Goal: Task Accomplishment & Management: Use online tool/utility

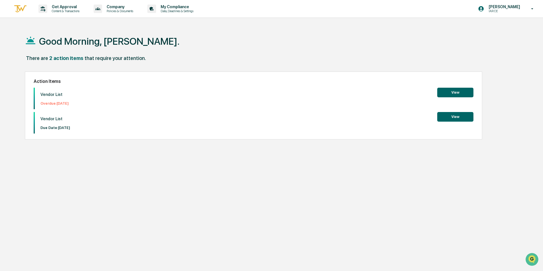
click at [451, 94] on button "View" at bounding box center [455, 93] width 36 height 10
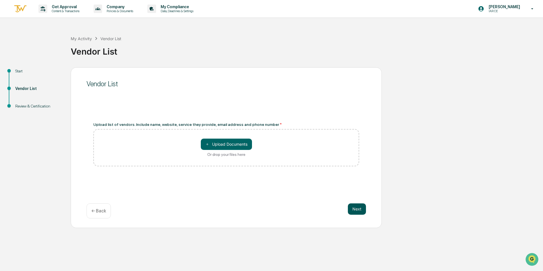
click at [358, 212] on button "Next" at bounding box center [357, 208] width 18 height 11
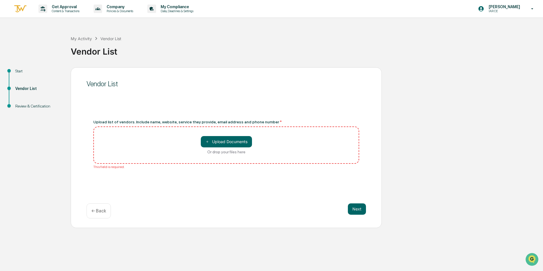
click at [159, 156] on div "＋ Upload Documents Or drop your files here" at bounding box center [226, 144] width 266 height 37
click at [358, 213] on button "Next" at bounding box center [357, 208] width 18 height 11
click at [87, 39] on div "My Activity" at bounding box center [81, 38] width 21 height 5
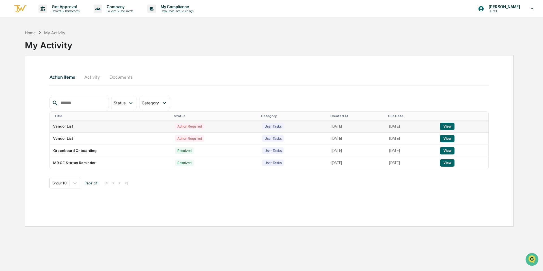
click at [454, 126] on button "View" at bounding box center [447, 126] width 14 height 7
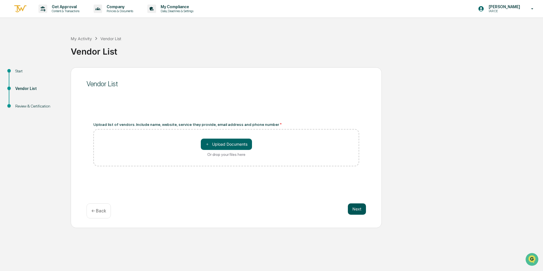
click at [352, 212] on button "Next" at bounding box center [357, 208] width 18 height 11
